Goal: Information Seeking & Learning: Learn about a topic

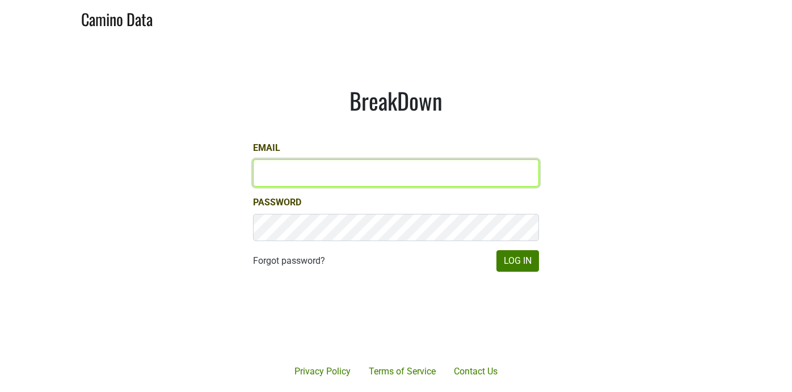
click at [310, 176] on input "Email" at bounding box center [396, 172] width 286 height 27
type input "sean@mommenpop.com"
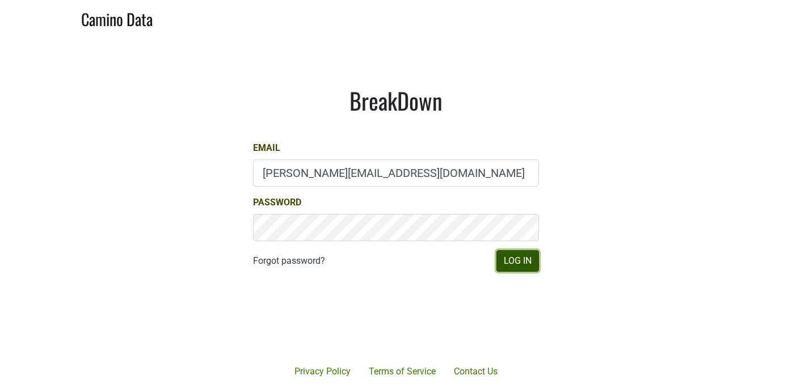
click at [512, 260] on button "Log In" at bounding box center [518, 261] width 43 height 22
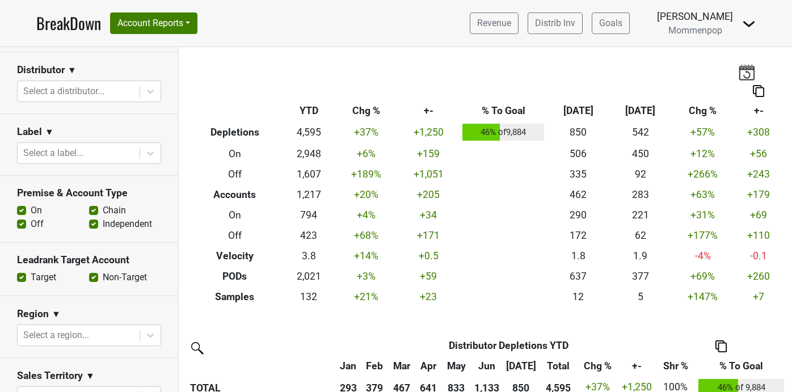
scroll to position [155, 0]
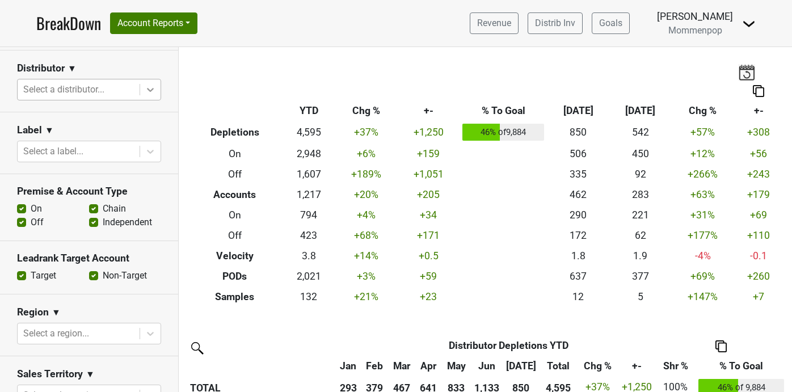
click at [148, 95] on div at bounding box center [150, 89] width 20 height 20
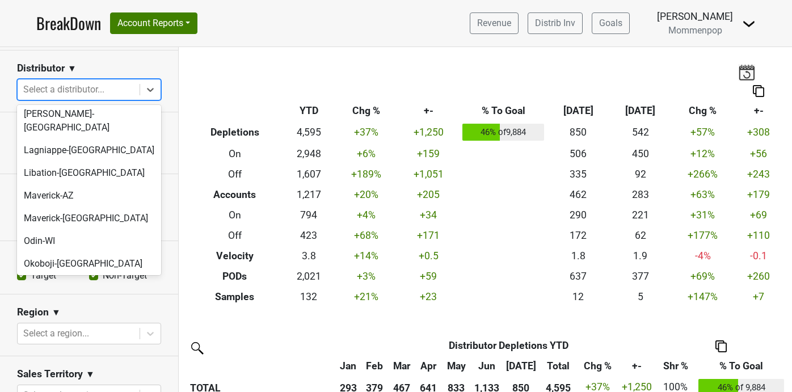
scroll to position [356, 0]
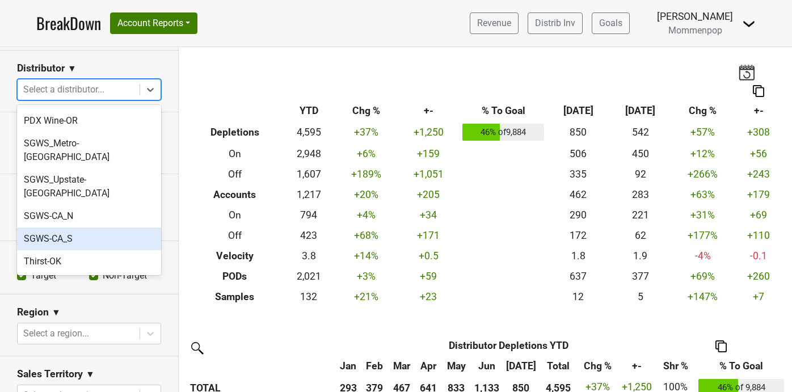
click at [91, 228] on div "SGWS-CA_S" at bounding box center [89, 239] width 144 height 23
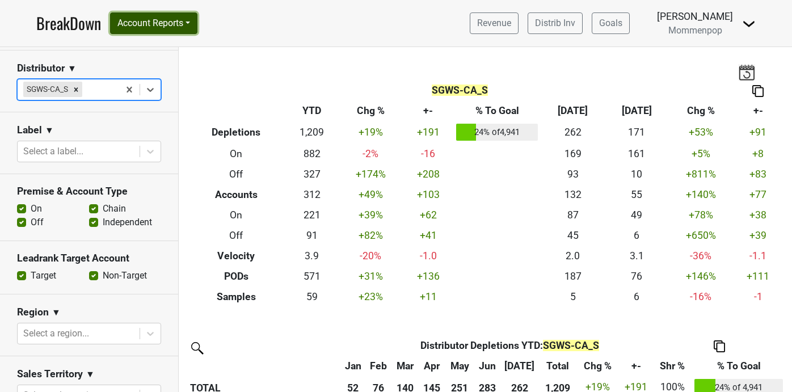
click at [167, 16] on button "Account Reports" at bounding box center [153, 23] width 87 height 22
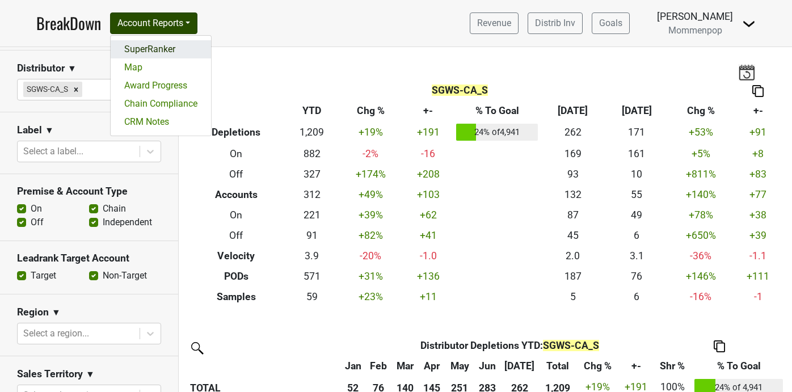
click at [160, 45] on link "SuperRanker" at bounding box center [161, 49] width 100 height 18
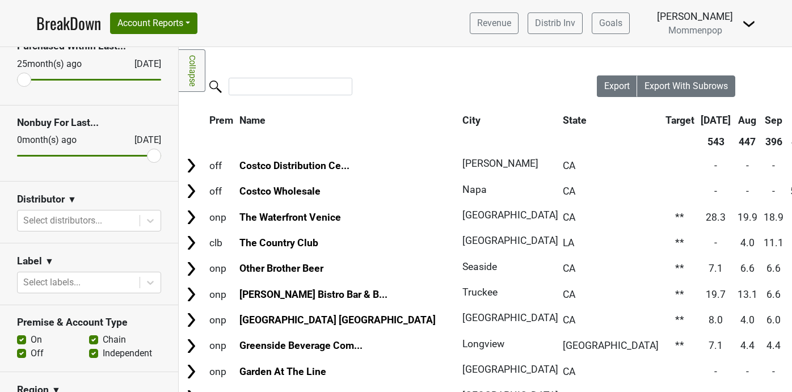
scroll to position [95, 0]
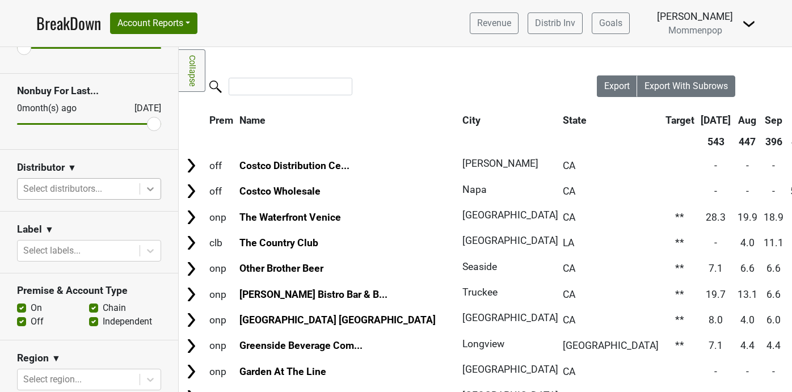
click at [152, 189] on icon at bounding box center [150, 189] width 7 height 4
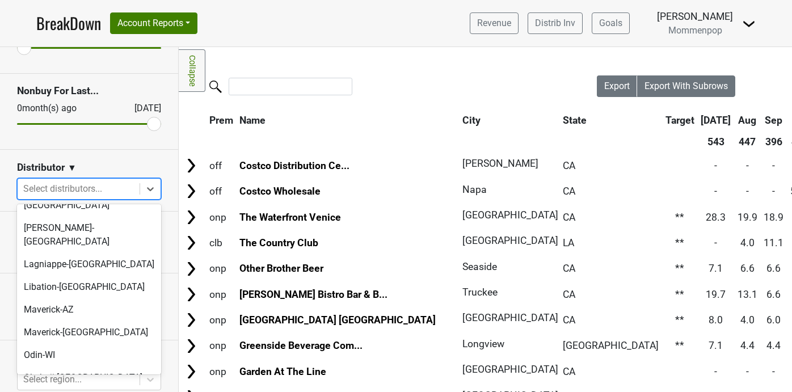
scroll to position [356, 0]
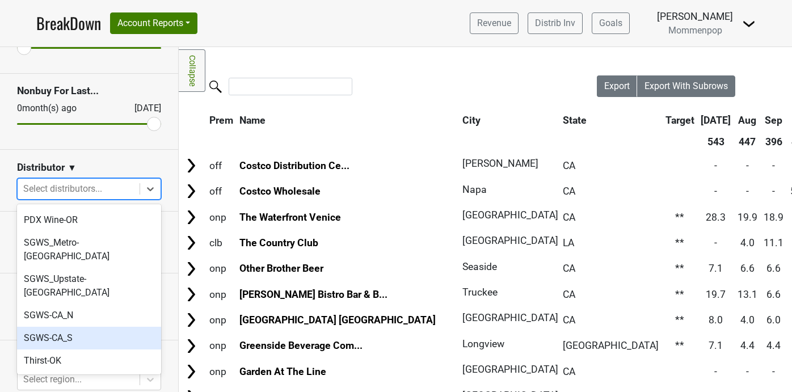
click at [96, 327] on div "SGWS-CA_S" at bounding box center [89, 338] width 144 height 23
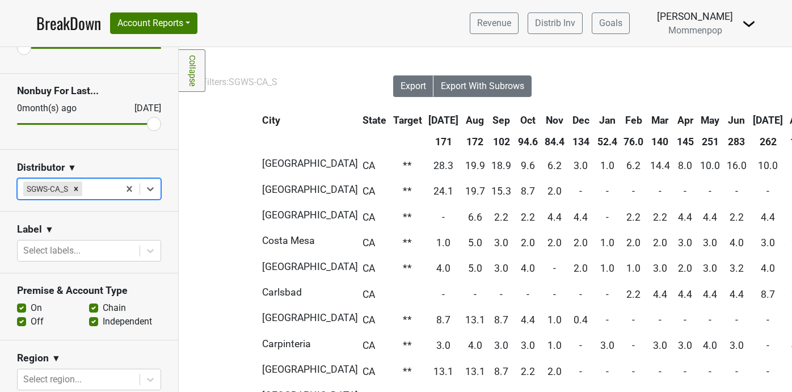
scroll to position [0, 0]
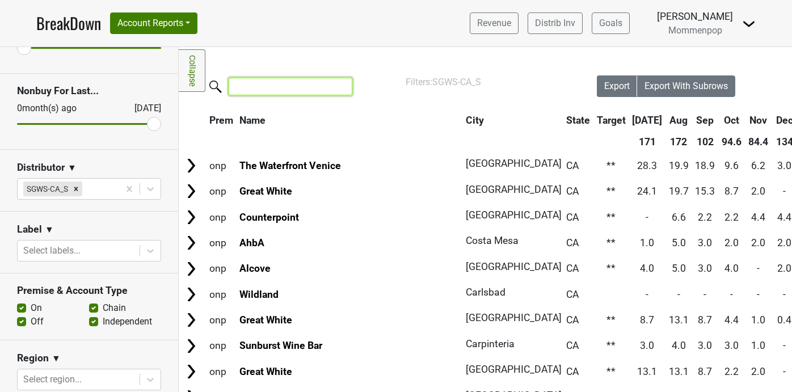
click at [266, 82] on input "search" at bounding box center [291, 87] width 124 height 18
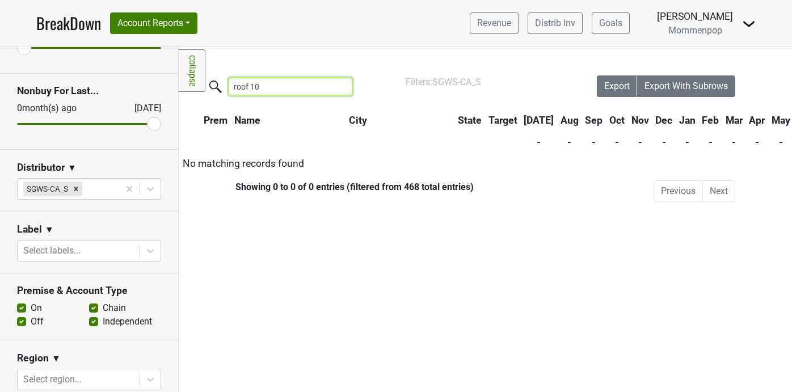
type input "roof 106"
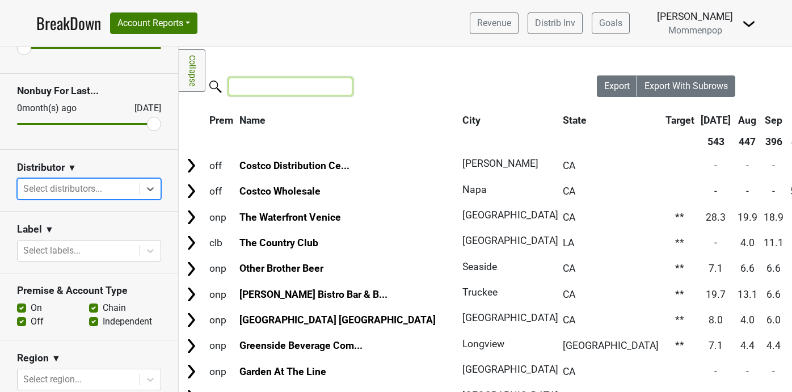
click at [268, 90] on input "search" at bounding box center [291, 87] width 124 height 18
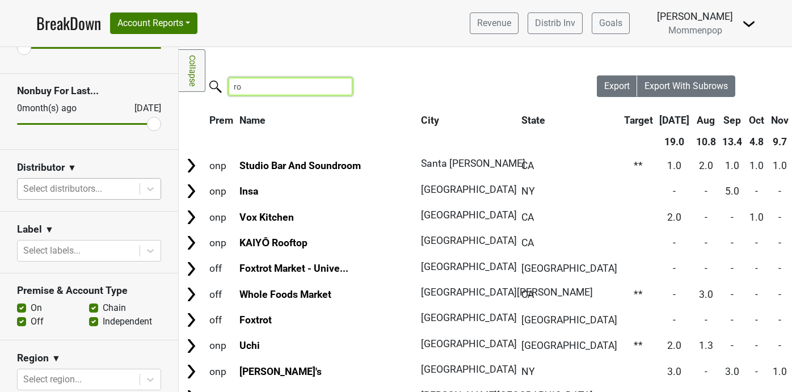
type input "r"
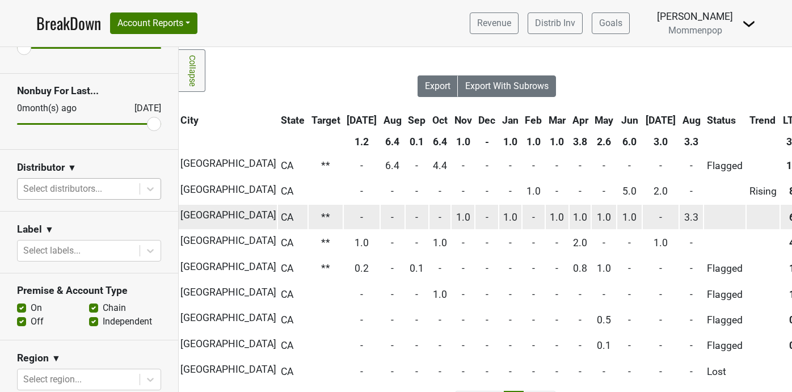
scroll to position [0, 208]
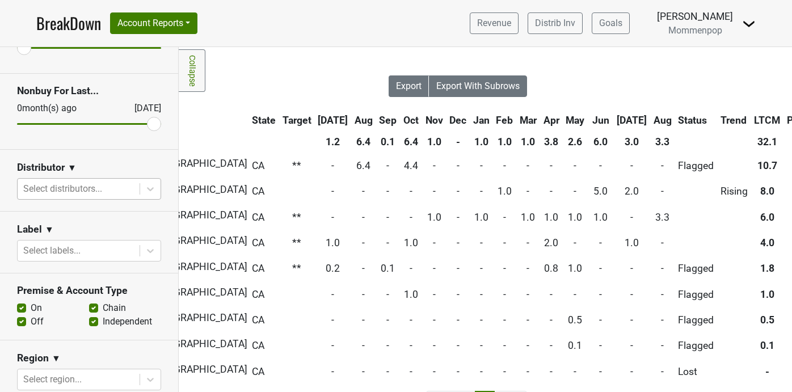
type input "healdsburg"
click at [653, 121] on th "Aug" at bounding box center [663, 120] width 24 height 20
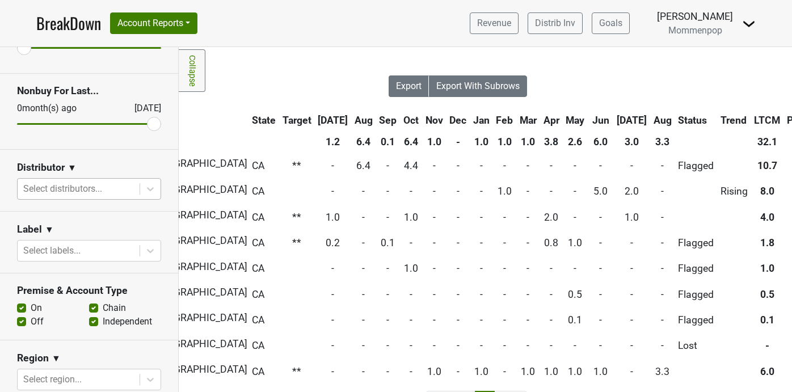
click at [653, 121] on th "Aug" at bounding box center [663, 120] width 24 height 20
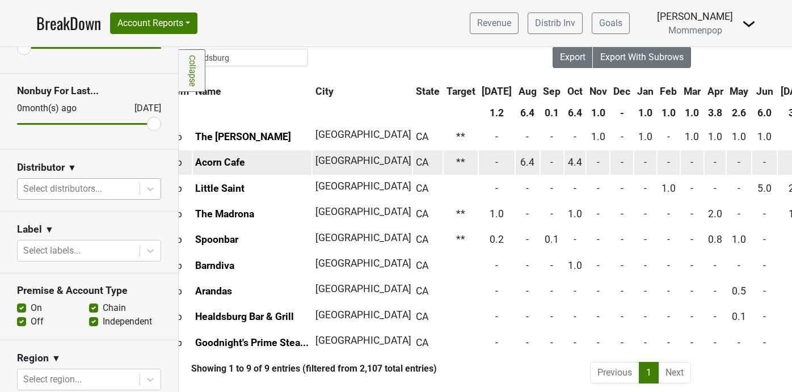
scroll to position [29, 0]
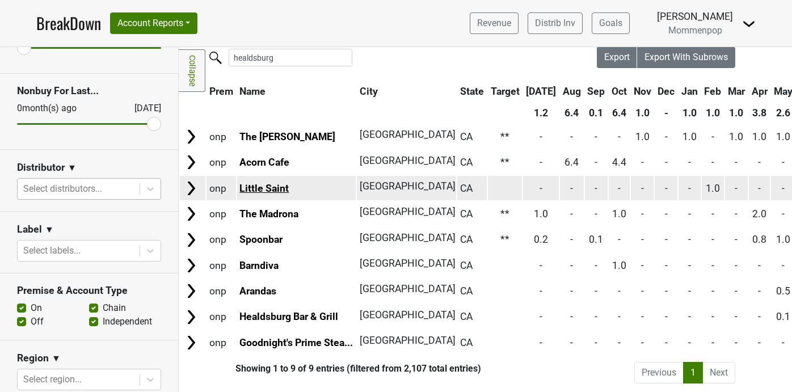
click at [246, 183] on link "Little Saint" at bounding box center [263, 188] width 49 height 11
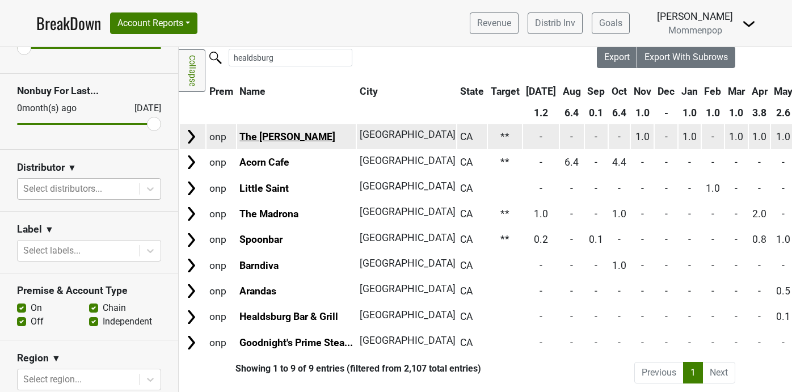
click at [273, 137] on link "The [PERSON_NAME]" at bounding box center [287, 136] width 96 height 11
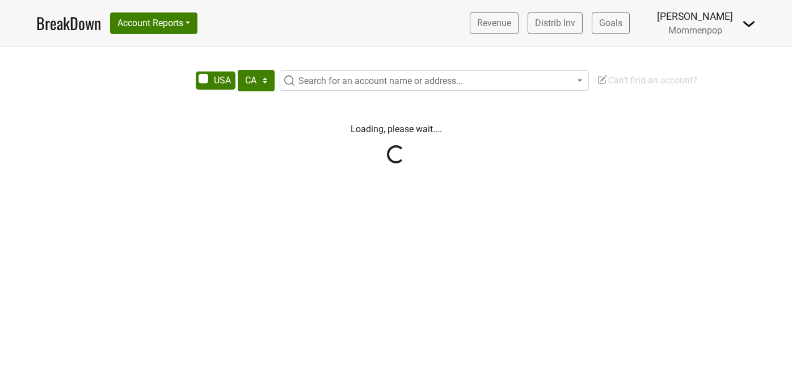
select select "CA"
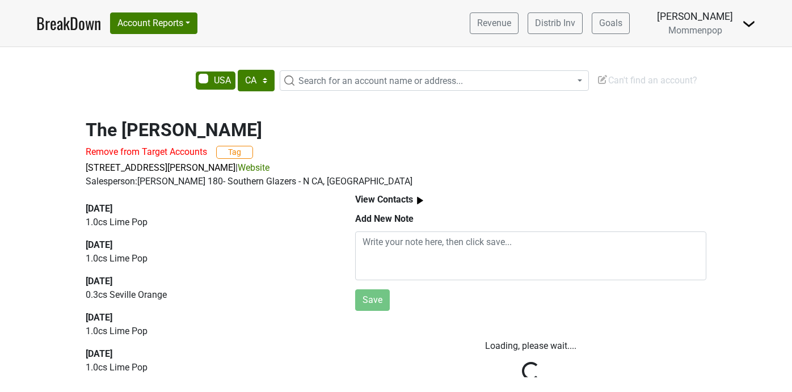
select select "CA"
